Goal: Information Seeking & Learning: Learn about a topic

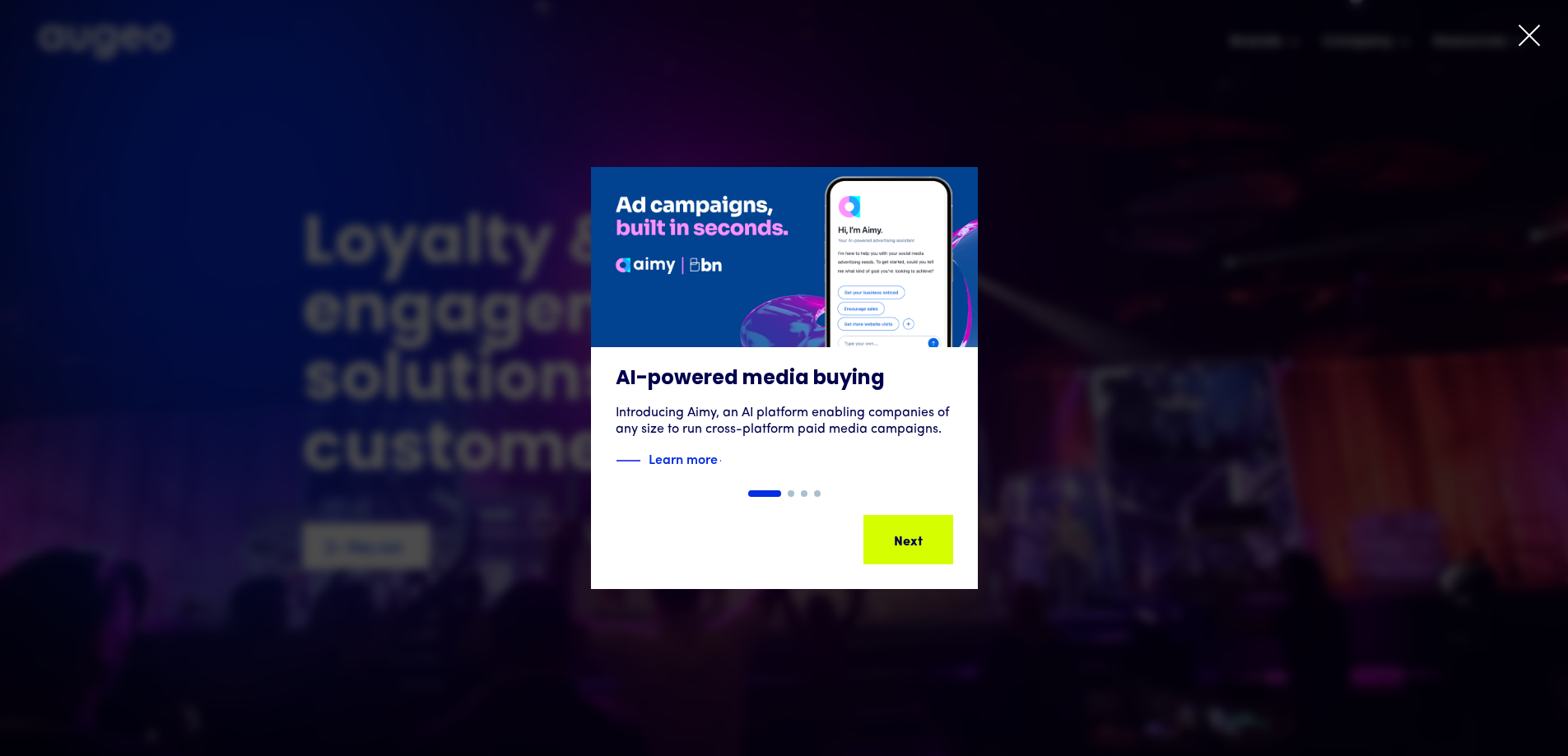
click at [1518, 35] on icon at bounding box center [1530, 35] width 25 height 25
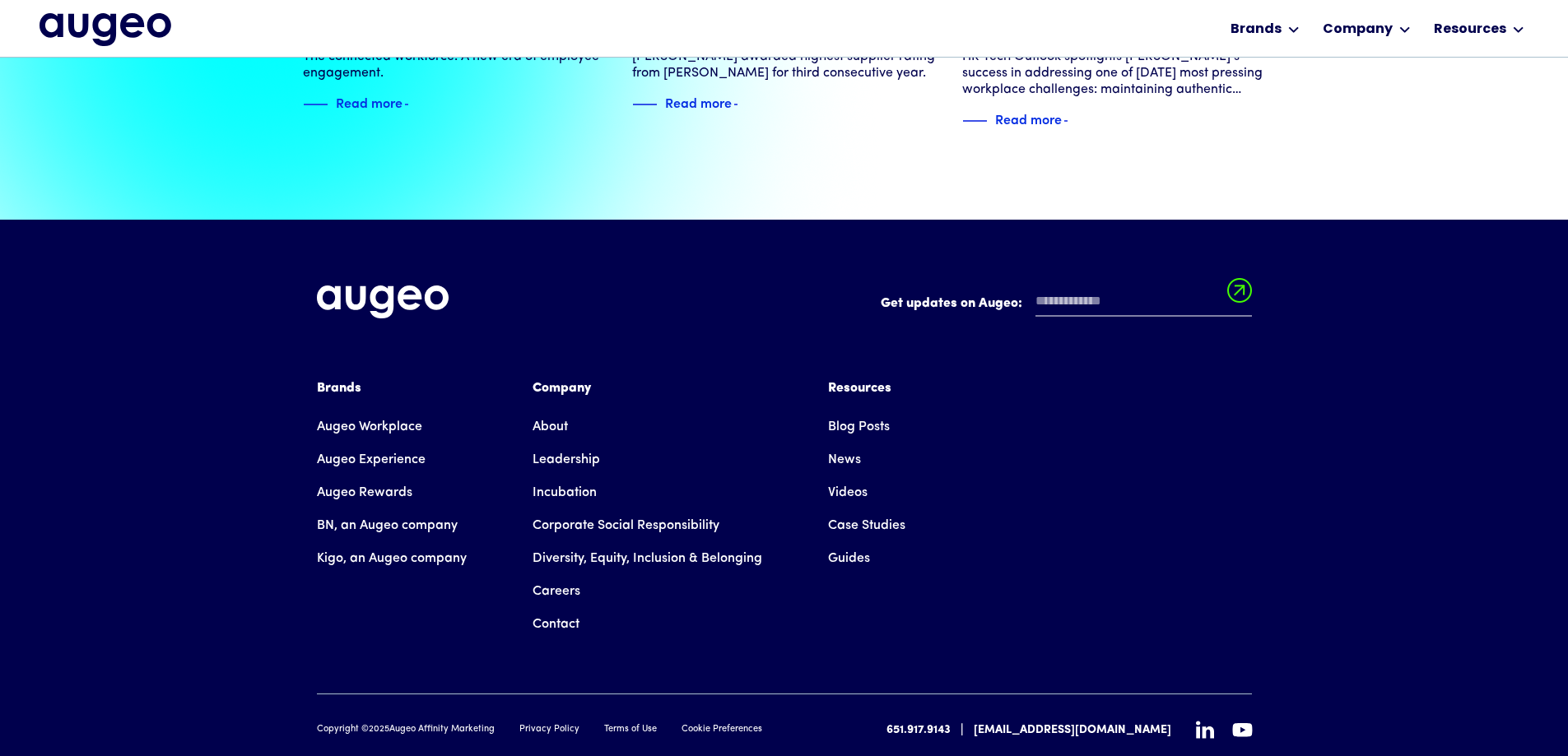
scroll to position [3768, 0]
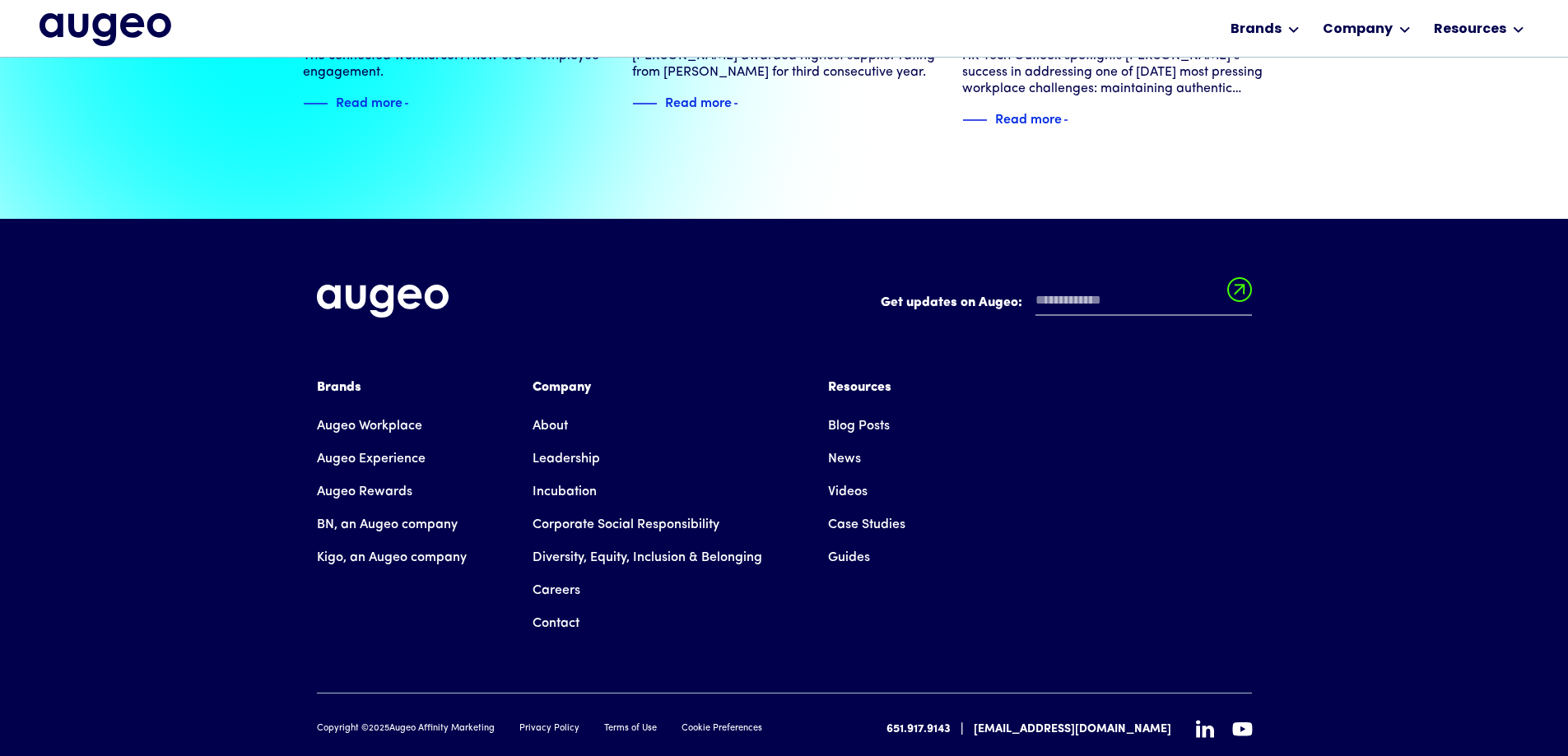
click at [336, 378] on div "Brands" at bounding box center [391, 388] width 150 height 19
click at [348, 378] on div "Brands" at bounding box center [391, 388] width 150 height 19
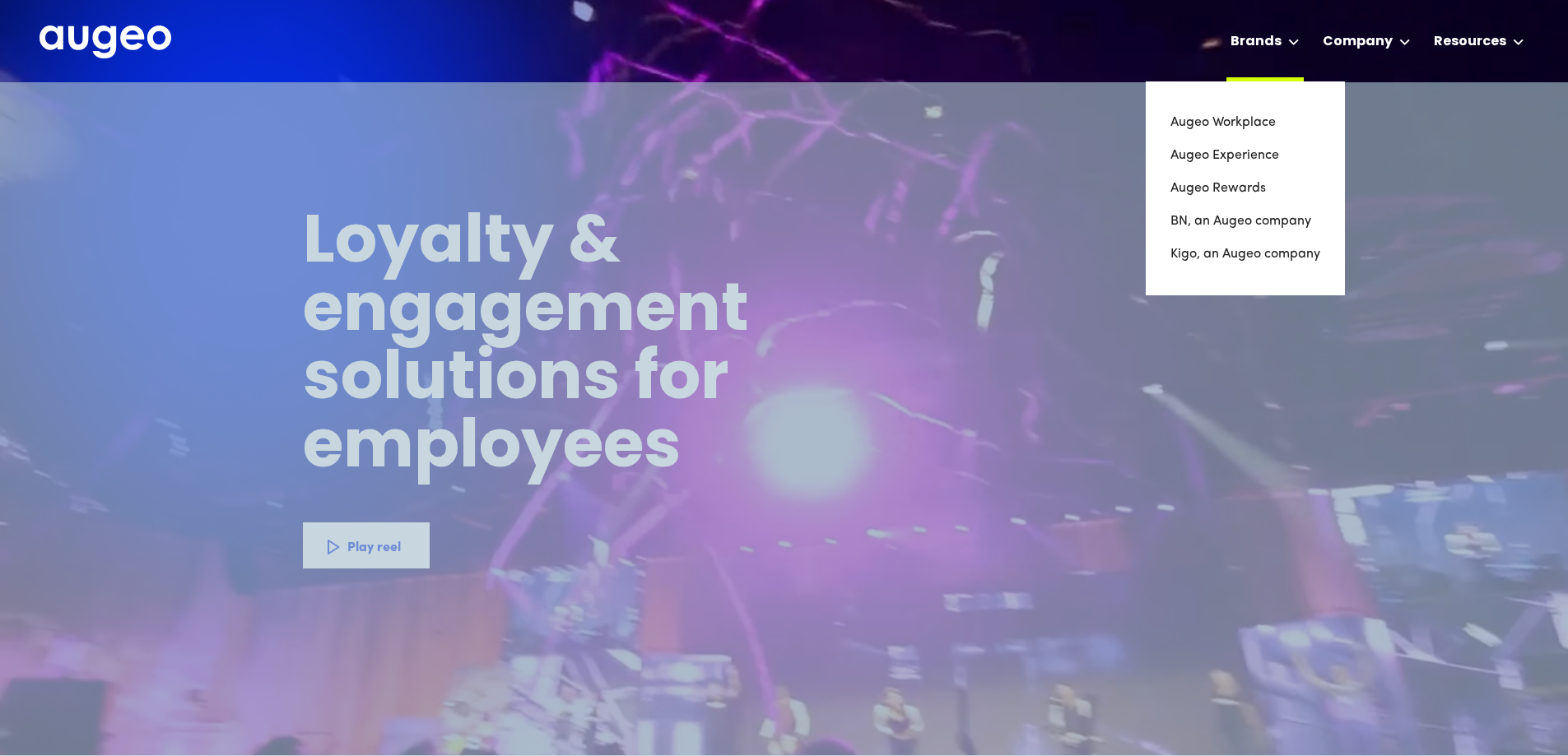
scroll to position [0, 0]
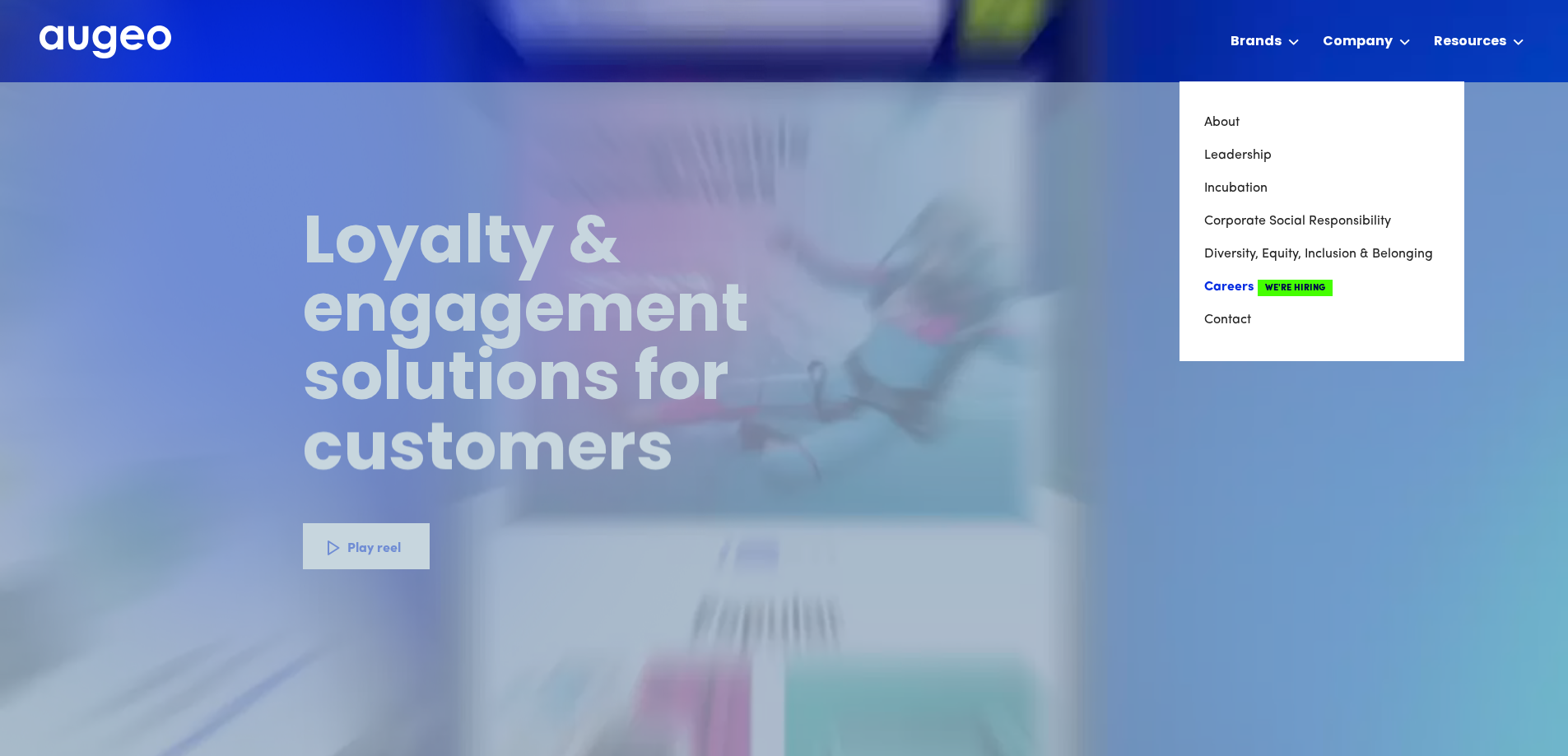
click at [1236, 284] on link "Careers We're Hiring" at bounding box center [1322, 287] width 236 height 33
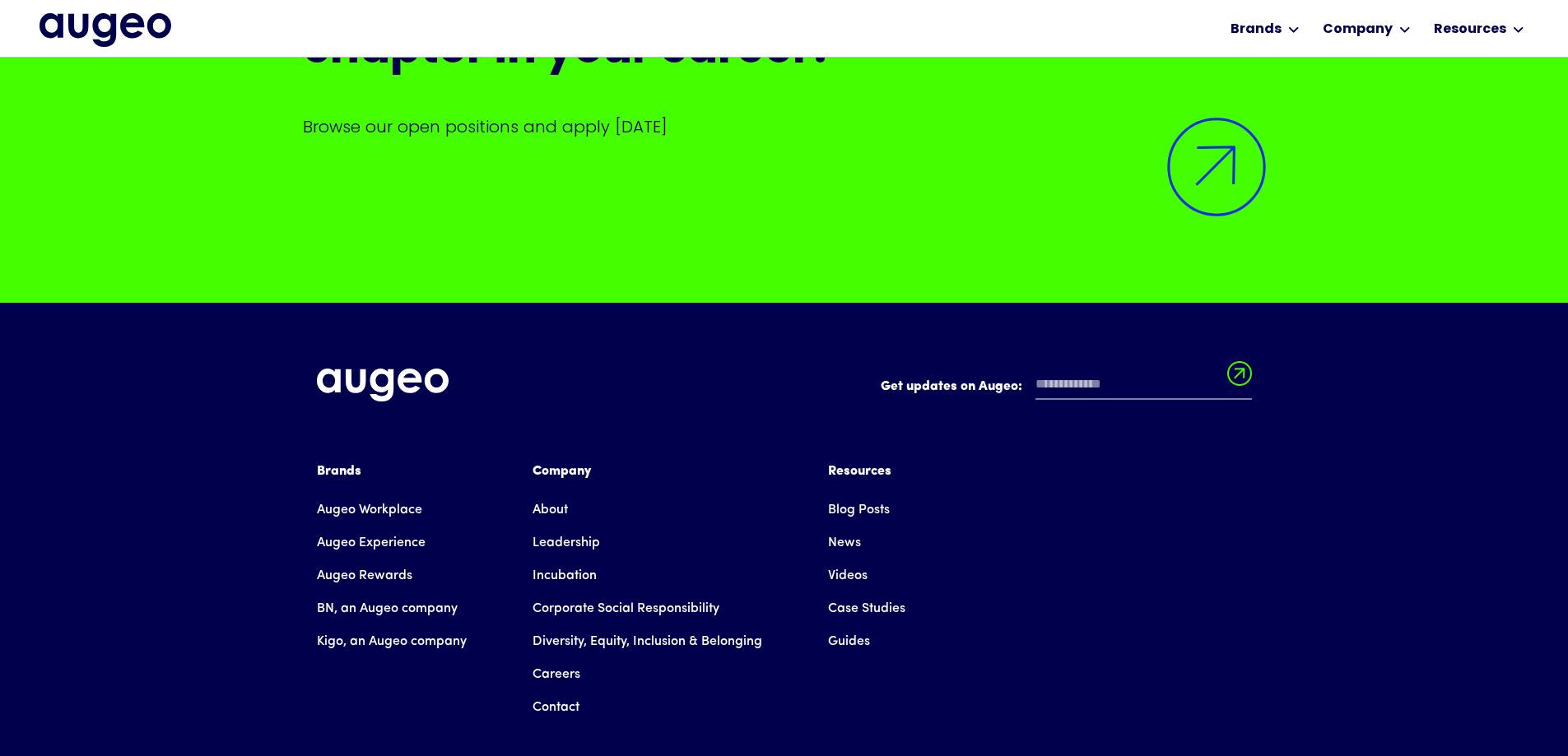
scroll to position [4231, 0]
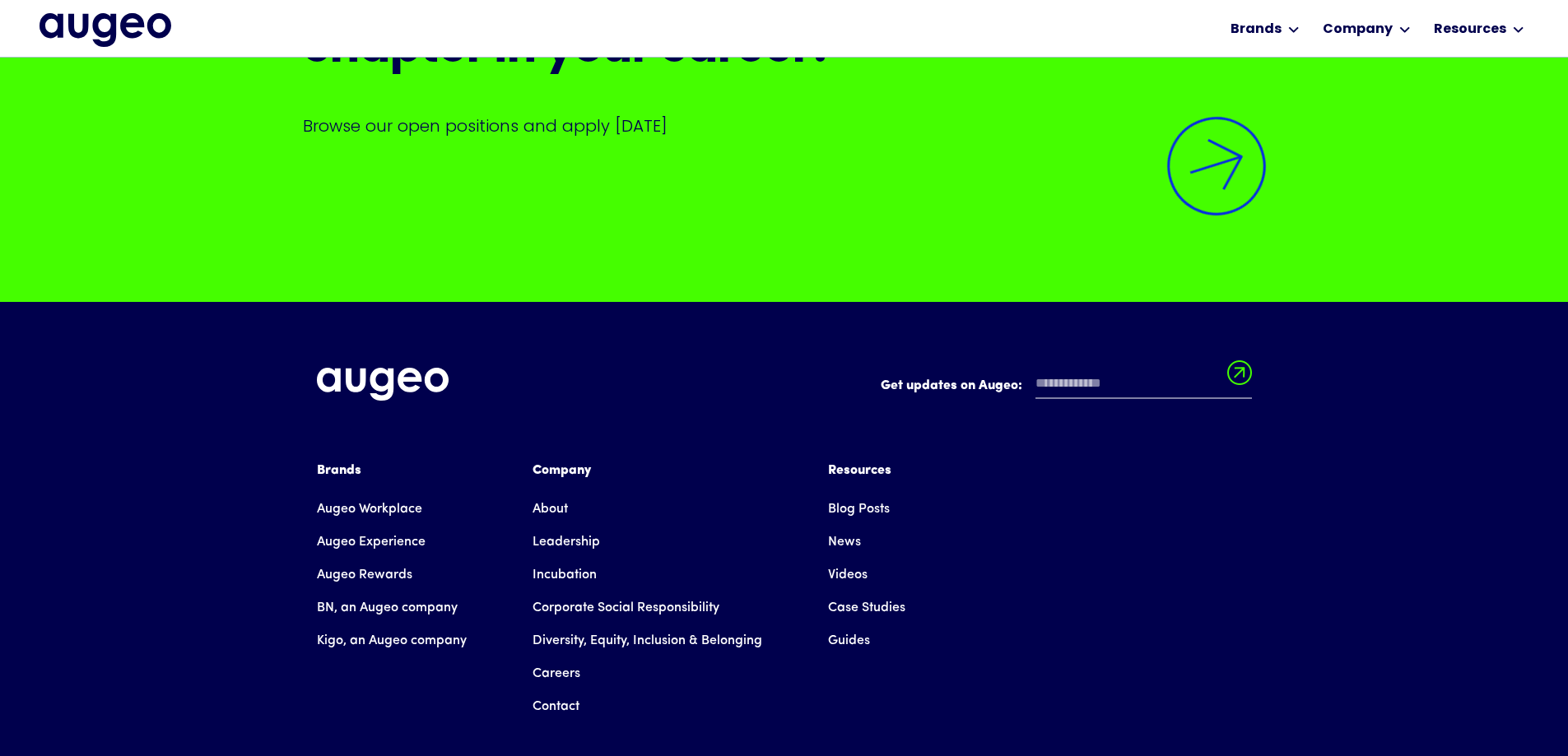
click at [1239, 204] on img at bounding box center [1217, 166] width 134 height 134
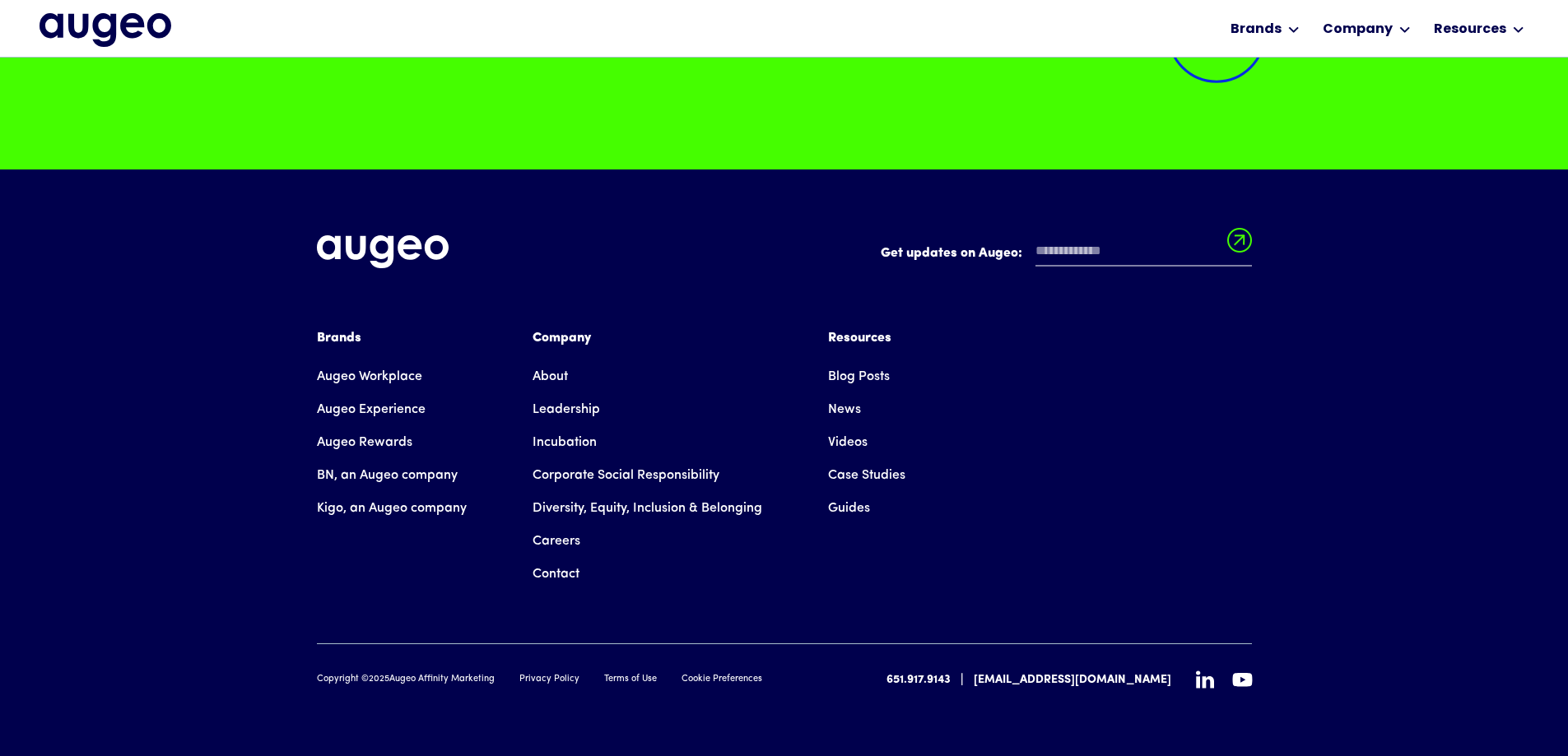
scroll to position [4395, 0]
